Goal: Task Accomplishment & Management: Manage account settings

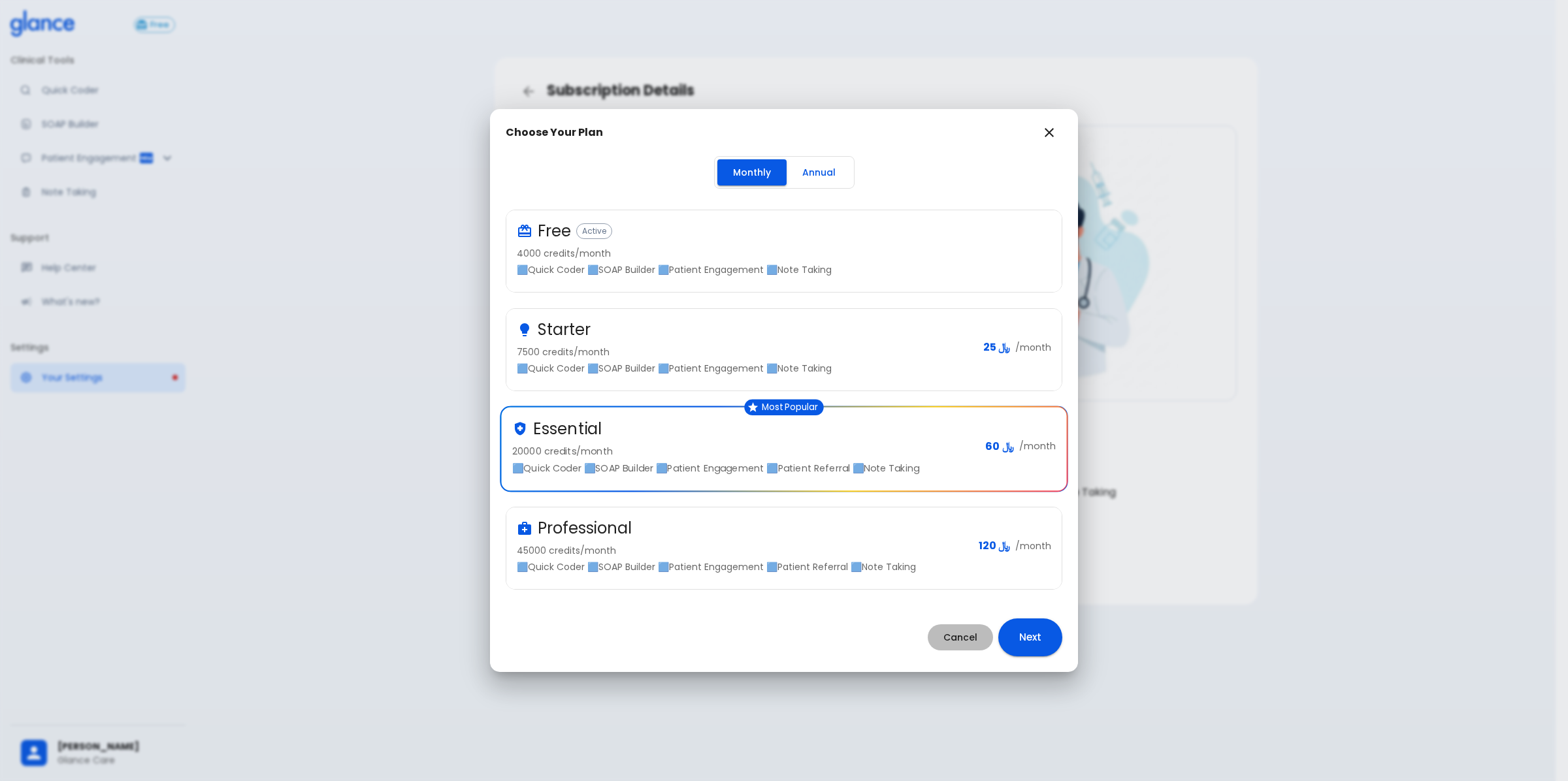
click at [968, 639] on button "Cancel" at bounding box center [960, 638] width 65 height 27
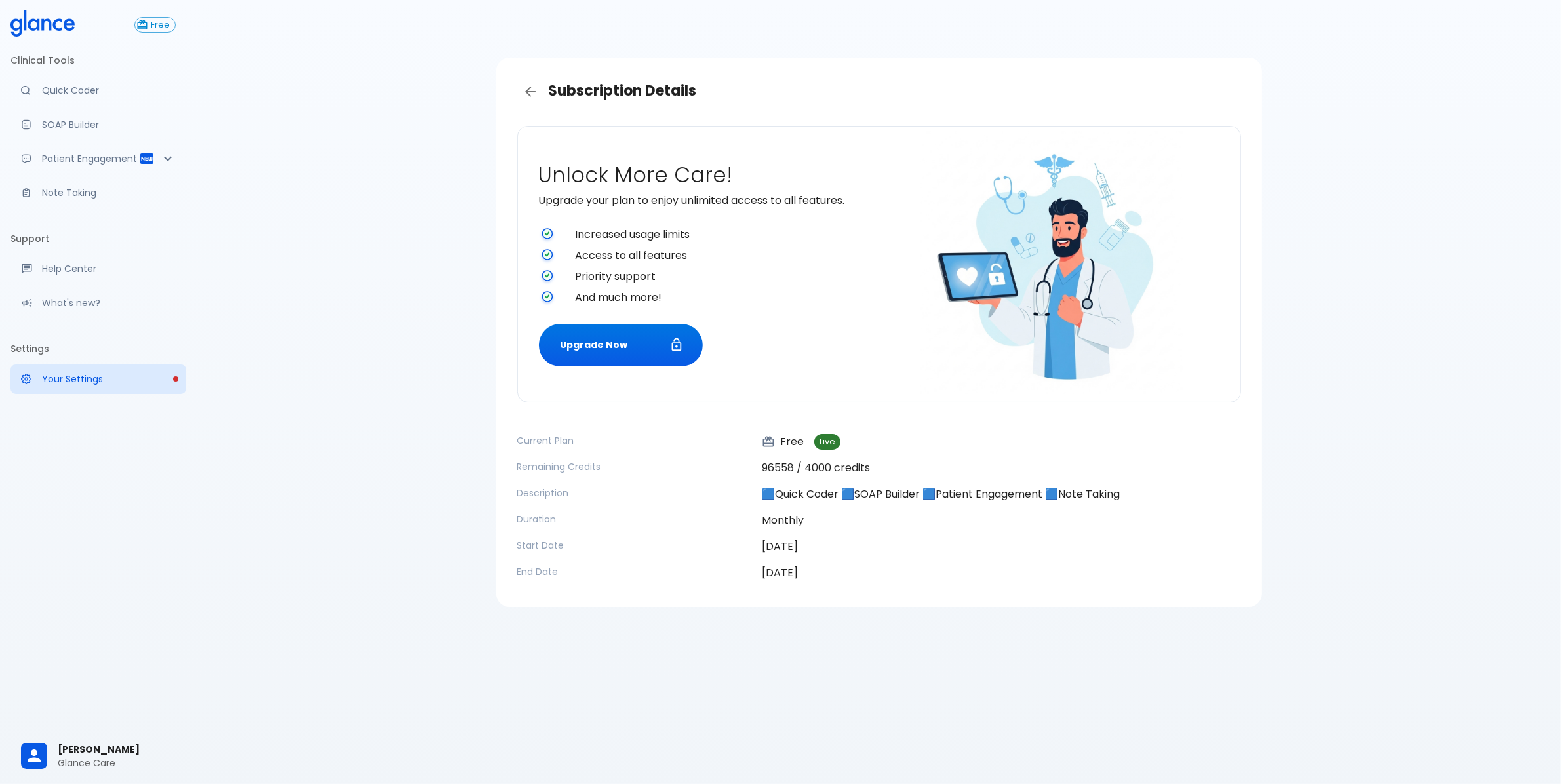
click at [97, 743] on span "[PERSON_NAME]" at bounding box center [117, 749] width 118 height 14
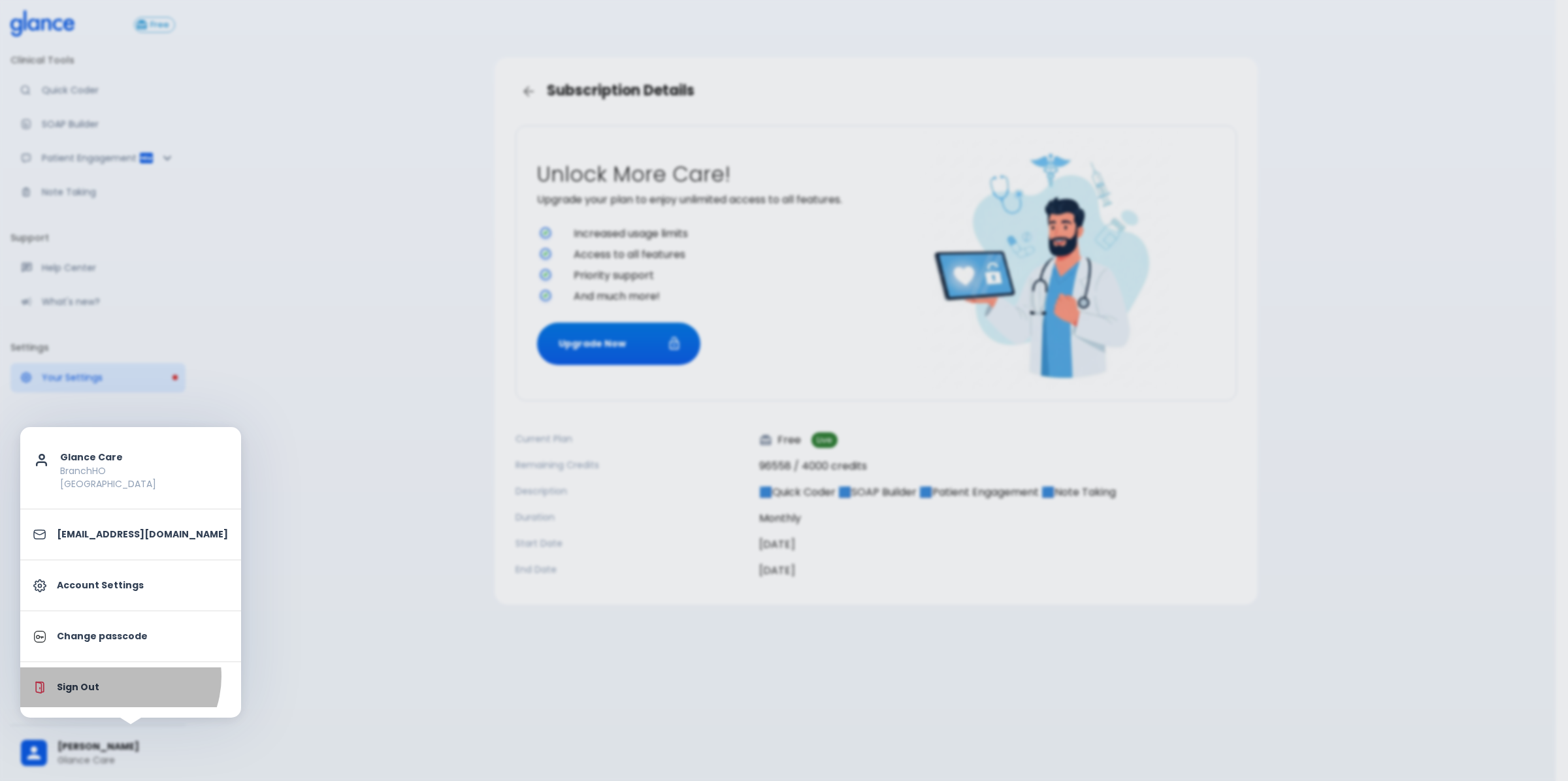
click at [118, 677] on li "Sign Out" at bounding box center [131, 688] width 221 height 40
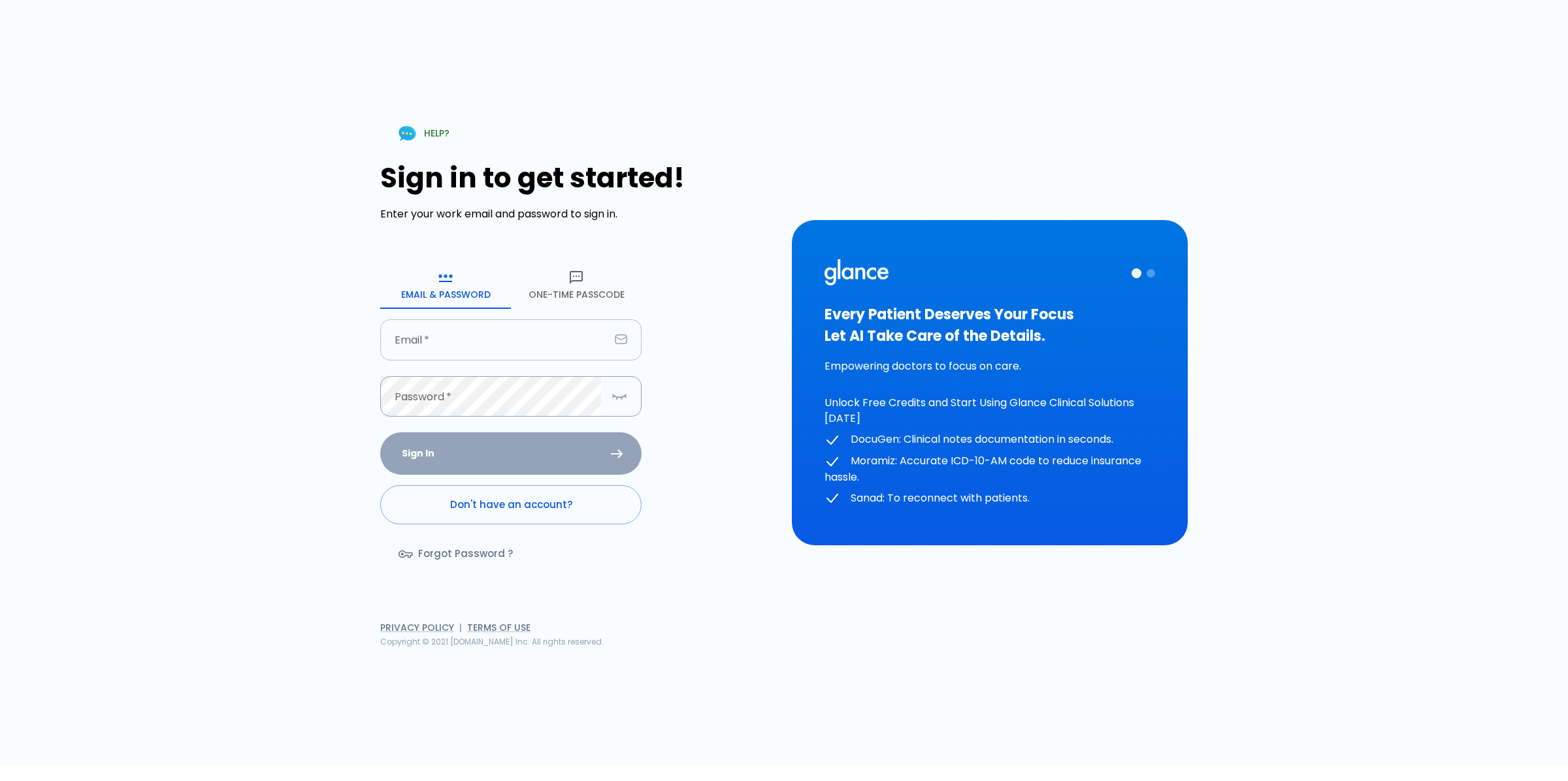
click at [463, 333] on input "text" at bounding box center [495, 339] width 230 height 41
type input "[EMAIL_ADDRESS][DOMAIN_NAME]"
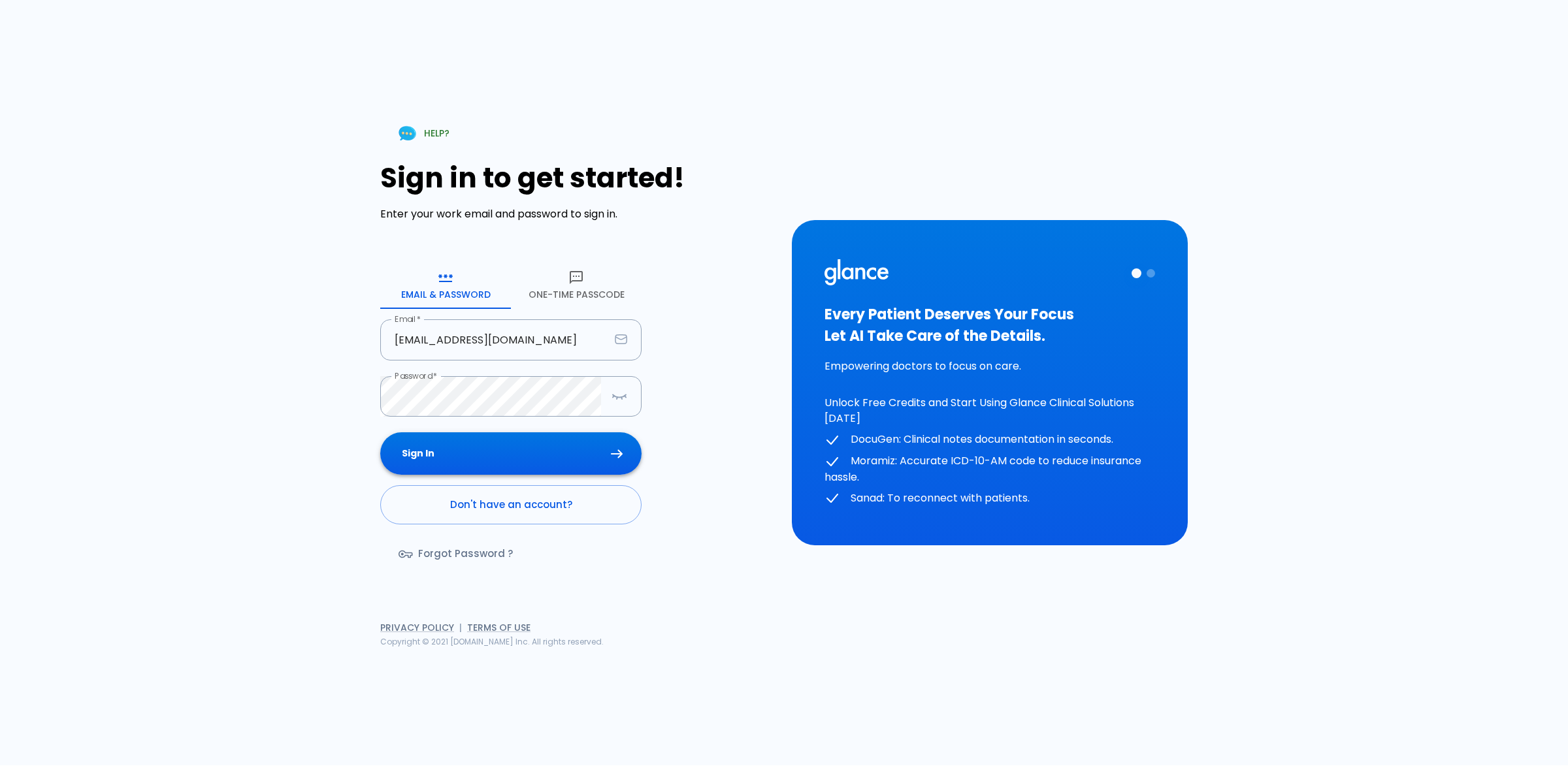
drag, startPoint x: 577, startPoint y: 300, endPoint x: 579, endPoint y: 462, distance: 162.0
click at [579, 462] on form "Email & Password [SECURITY_DATA] Passcode Email   * [EMAIL_ADDRESS][DOMAIN_NAME…" at bounding box center [511, 422] width 261 height 322
click at [578, 462] on button "Sign In" at bounding box center [511, 453] width 261 height 42
